Goal: Information Seeking & Learning: Compare options

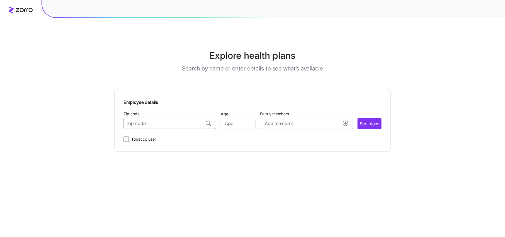
click at [149, 125] on input "Zip code" at bounding box center [169, 123] width 93 height 11
click at [175, 140] on span "44515, [GEOGRAPHIC_DATA], [GEOGRAPHIC_DATA]" at bounding box center [169, 138] width 78 height 7
type input "44515, [GEOGRAPHIC_DATA], [GEOGRAPHIC_DATA]"
click at [243, 128] on input "Age" at bounding box center [238, 123] width 35 height 11
type input "40"
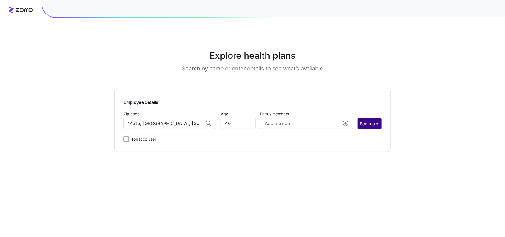
click at [373, 123] on span "See plans" at bounding box center [370, 123] width 20 height 7
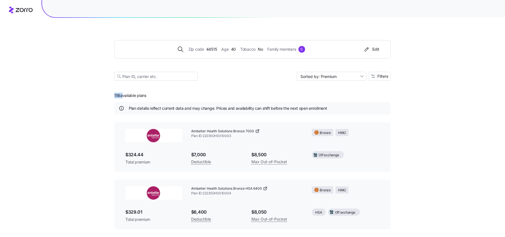
drag, startPoint x: 114, startPoint y: 95, endPoint x: 121, endPoint y: 95, distance: 7.0
click at [121, 95] on span "156 available plans" at bounding box center [130, 96] width 32 height 6
click at [384, 78] on button "Filters" at bounding box center [380, 76] width 22 height 9
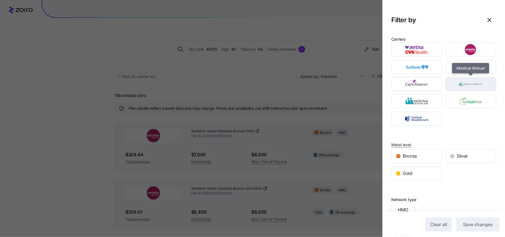
click at [463, 77] on div "button" at bounding box center [470, 83] width 50 height 13
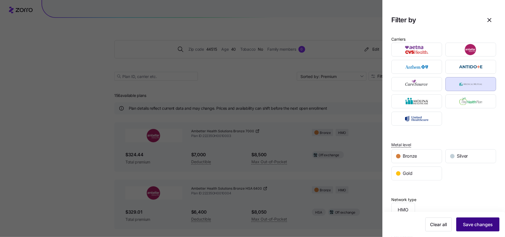
click at [479, 223] on span "Save changes" at bounding box center [478, 224] width 30 height 7
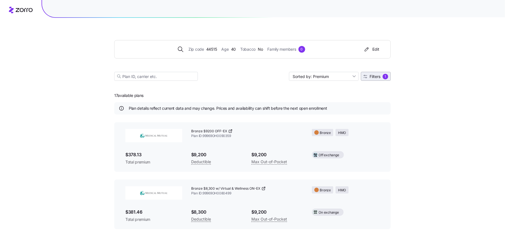
click at [379, 79] on span "Filters 1" at bounding box center [375, 77] width 25 height 6
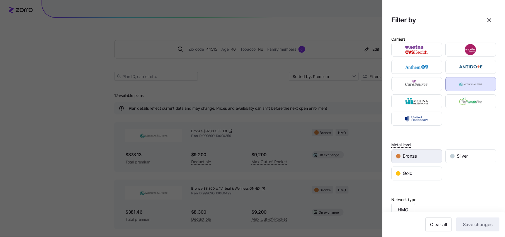
click at [408, 155] on span "Bronze" at bounding box center [410, 156] width 14 height 7
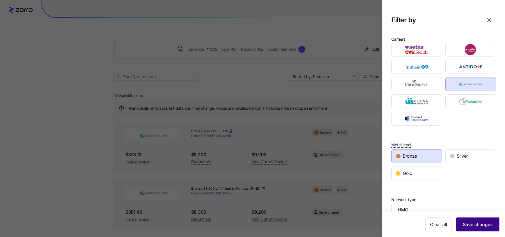
click at [486, 228] on button "Save changes" at bounding box center [477, 225] width 43 height 14
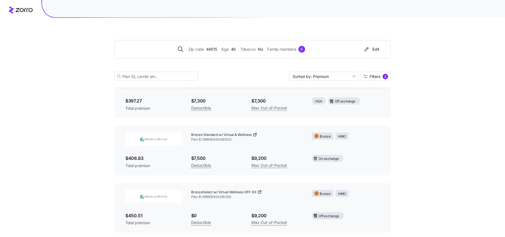
scroll to position [287, 0]
